Goal: Task Accomplishment & Management: Complete application form

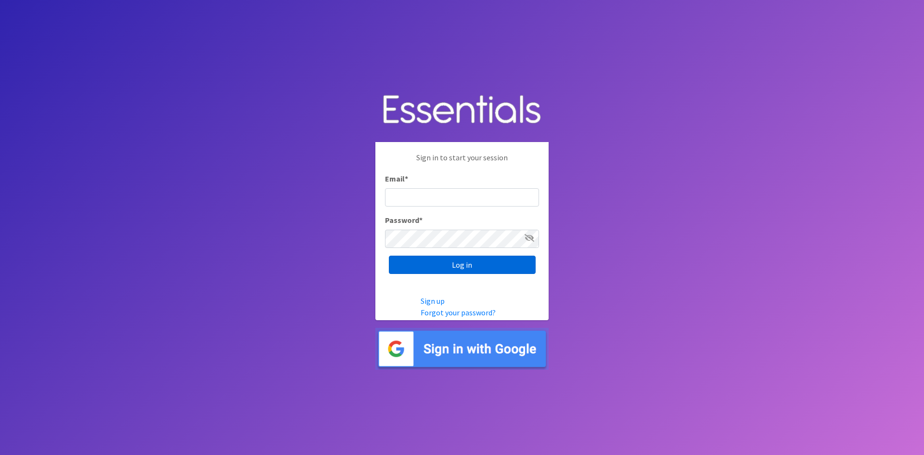
type input "[EMAIL_ADDRESS][DOMAIN_NAME]"
click at [493, 268] on input "Log in" at bounding box center [462, 265] width 147 height 18
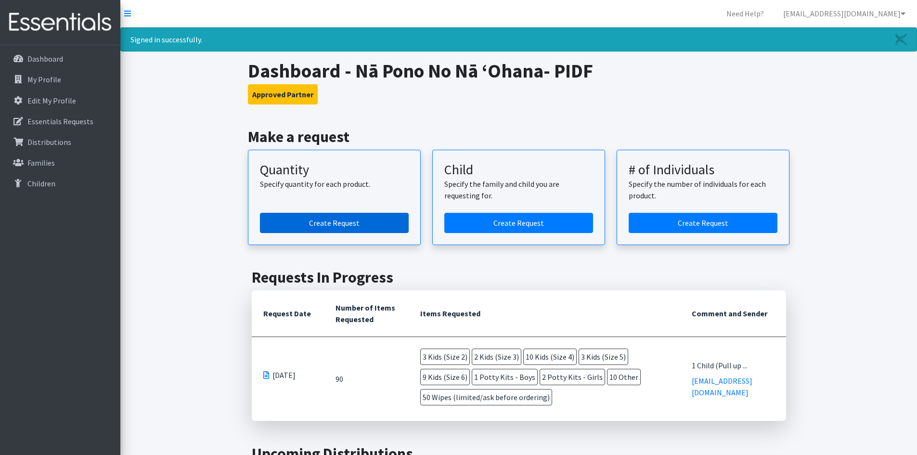
click at [329, 219] on link "Create Request" at bounding box center [334, 223] width 149 height 20
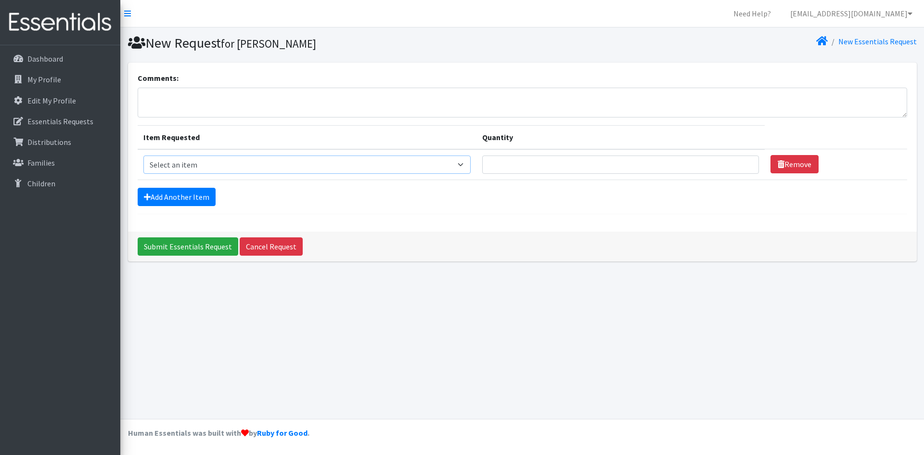
click at [234, 164] on select "Select an item Kids (Newborn) Kids (Preemie)** Limited Kids (Size 1) Kids (Size…" at bounding box center [306, 164] width 327 height 18
select select "7519"
click at [143, 155] on select "Select an item Kids (Newborn) Kids (Preemie)** Limited Kids (Size 1) Kids (Size…" at bounding box center [306, 164] width 327 height 18
click at [608, 167] on input "Quantity" at bounding box center [620, 164] width 277 height 18
type input "1"
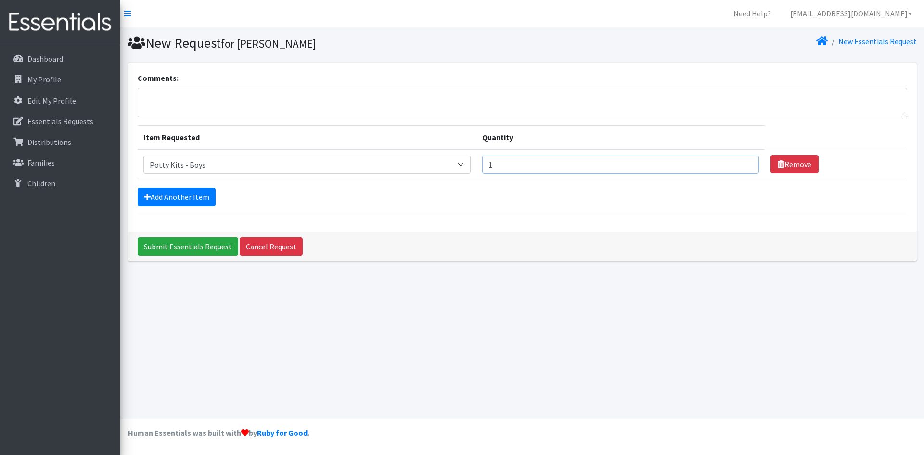
click at [742, 162] on input "1" at bounding box center [620, 164] width 277 height 18
click at [190, 245] on input "Submit Essentials Request" at bounding box center [188, 246] width 101 height 18
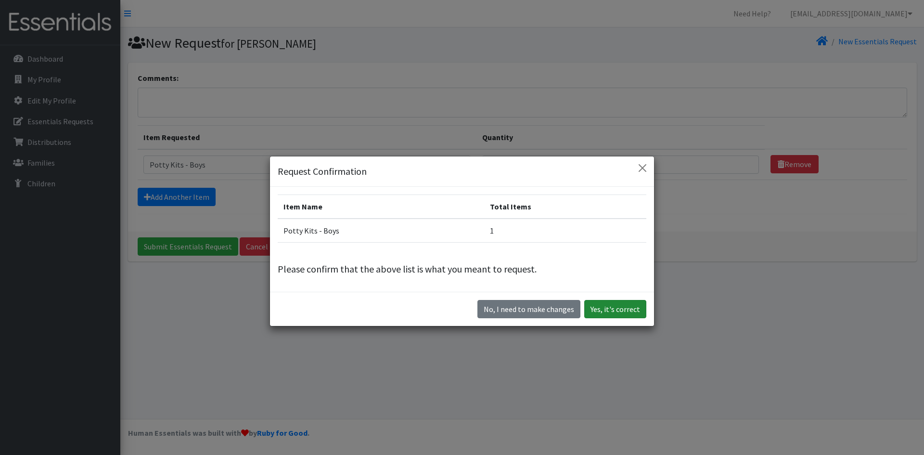
click at [617, 308] on button "Yes, it's correct" at bounding box center [615, 309] width 62 height 18
